Goal: Transaction & Acquisition: Book appointment/travel/reservation

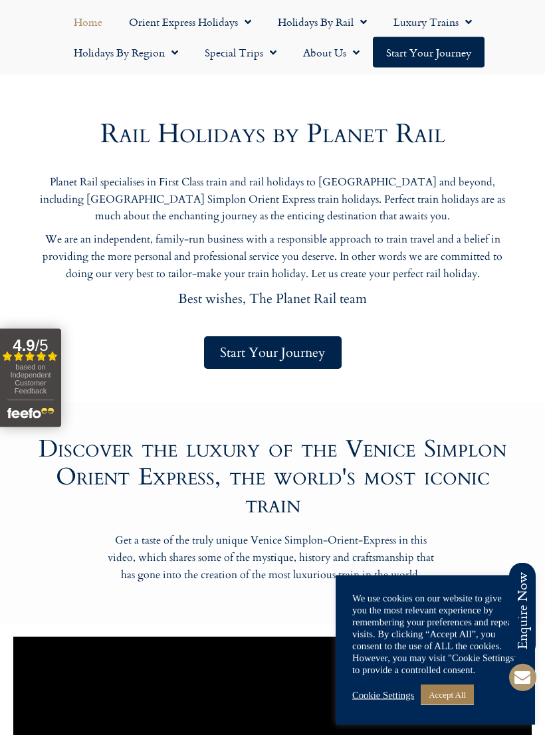
scroll to position [534, 0]
click at [461, 705] on link "Accept All" at bounding box center [447, 695] width 53 height 21
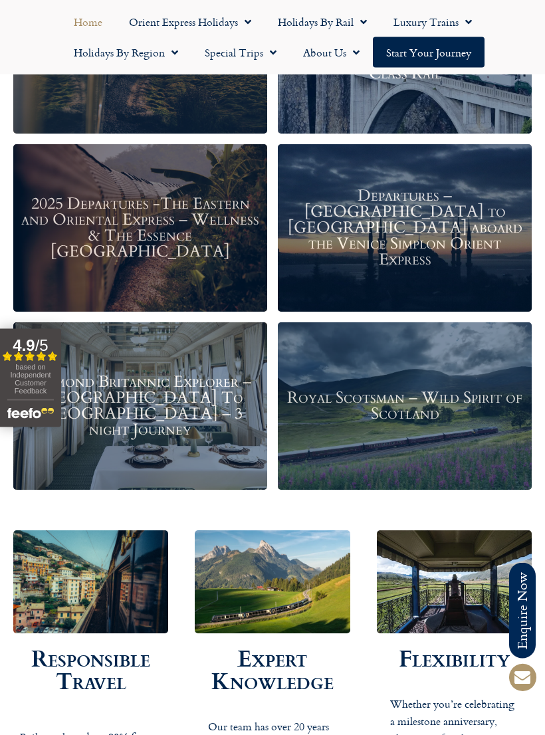
scroll to position [1630, 0]
click at [420, 412] on h3 "Royal Scotsman – Wild Spirit of Scotland" at bounding box center [404, 407] width 241 height 32
click at [409, 393] on h3 "Royal Scotsman – Wild Spirit of Scotland" at bounding box center [404, 407] width 241 height 32
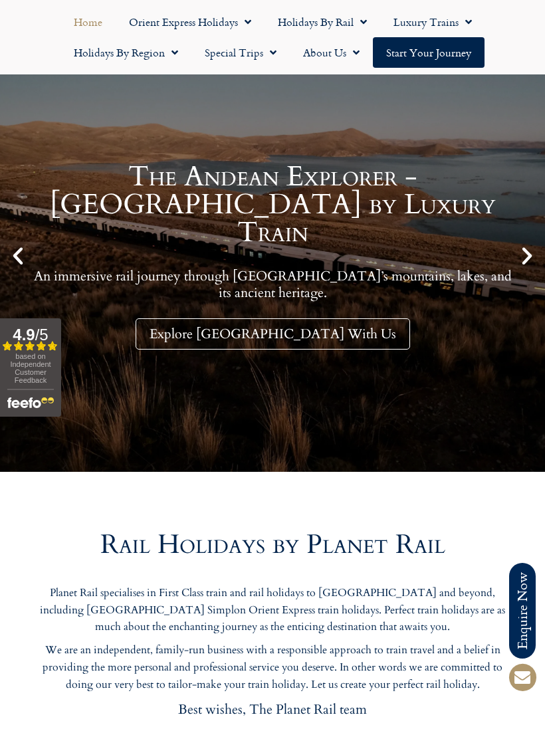
scroll to position [0, 0]
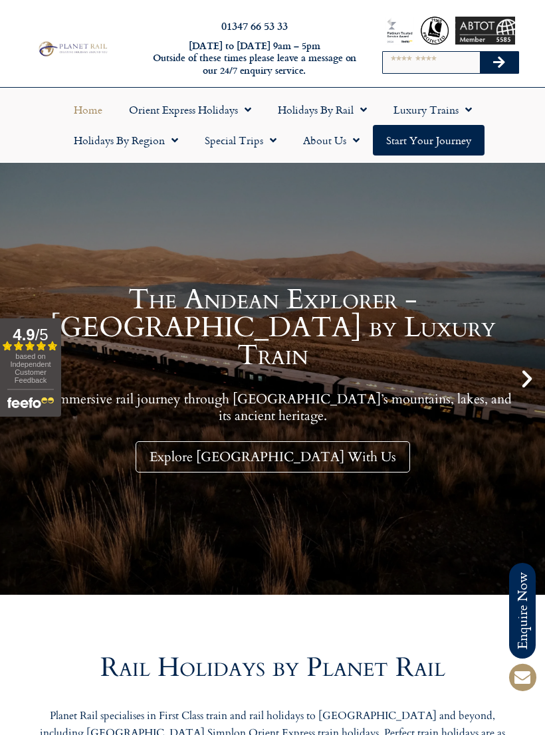
click at [338, 111] on link "Holidays by Rail" at bounding box center [323, 109] width 116 height 31
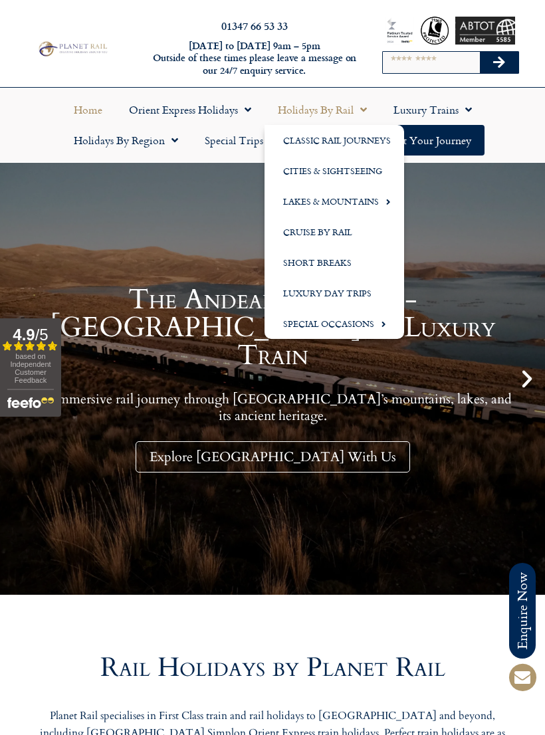
click at [418, 56] on input "Search" at bounding box center [431, 62] width 97 height 21
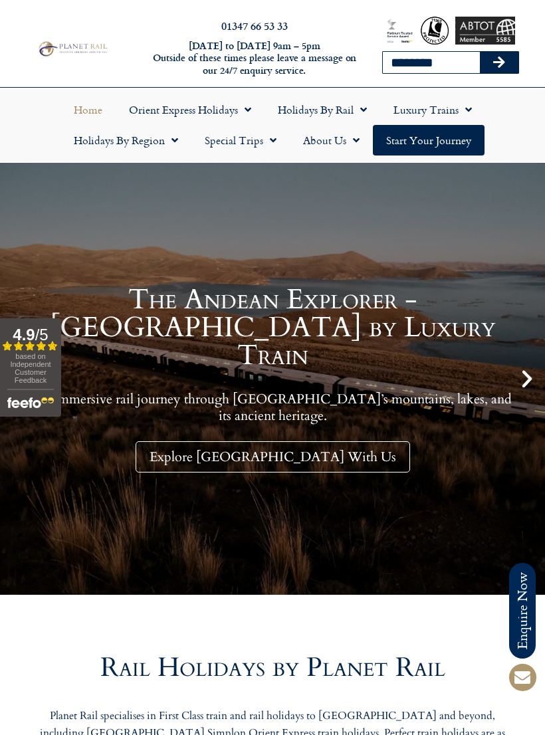
type input "********"
click at [498, 62] on button "Search" at bounding box center [499, 62] width 39 height 21
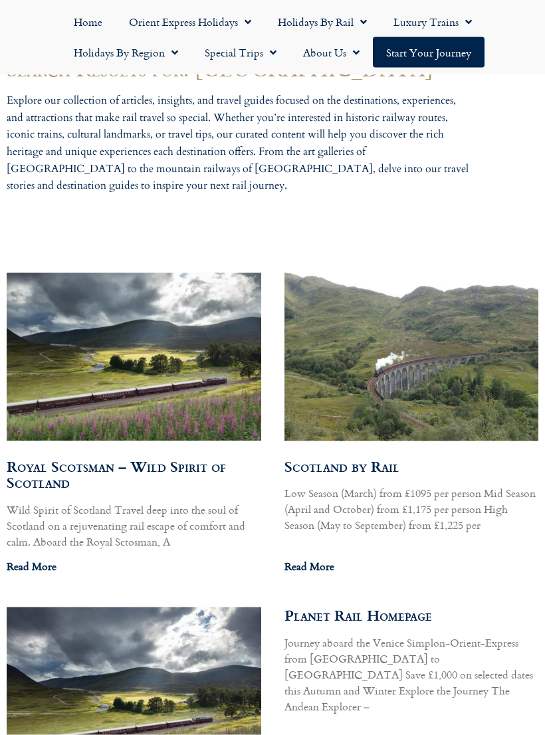
scroll to position [358, 0]
click at [354, 469] on link "Scotland by Rail" at bounding box center [341, 466] width 115 height 22
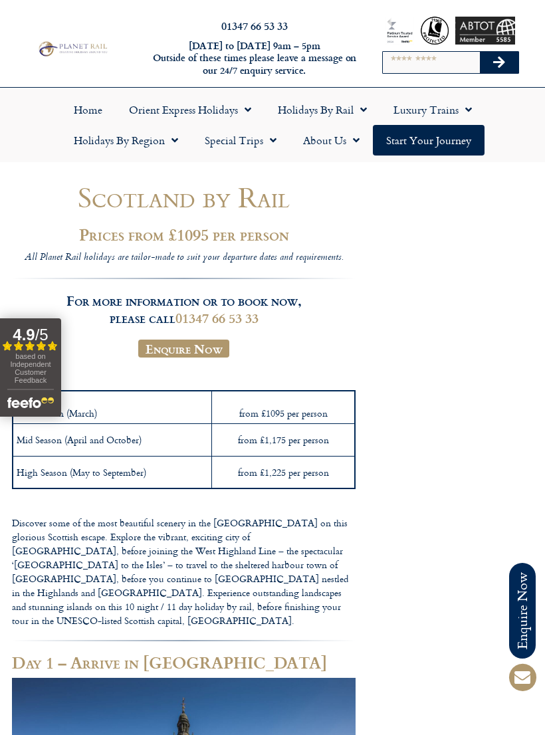
click at [288, 471] on td "from £1,225 per person" at bounding box center [284, 472] width 144 height 33
click at [312, 473] on td "from £1,225 per person" at bounding box center [284, 472] width 144 height 33
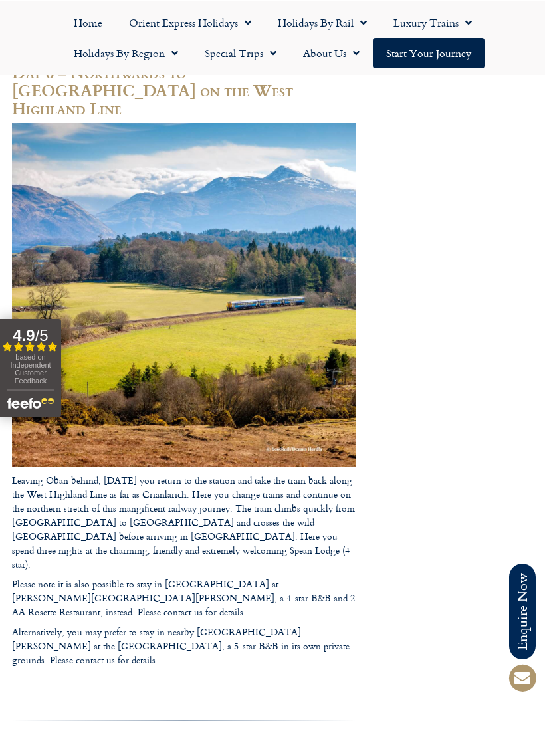
scroll to position [2607, 0]
